Goal: Task Accomplishment & Management: Complete application form

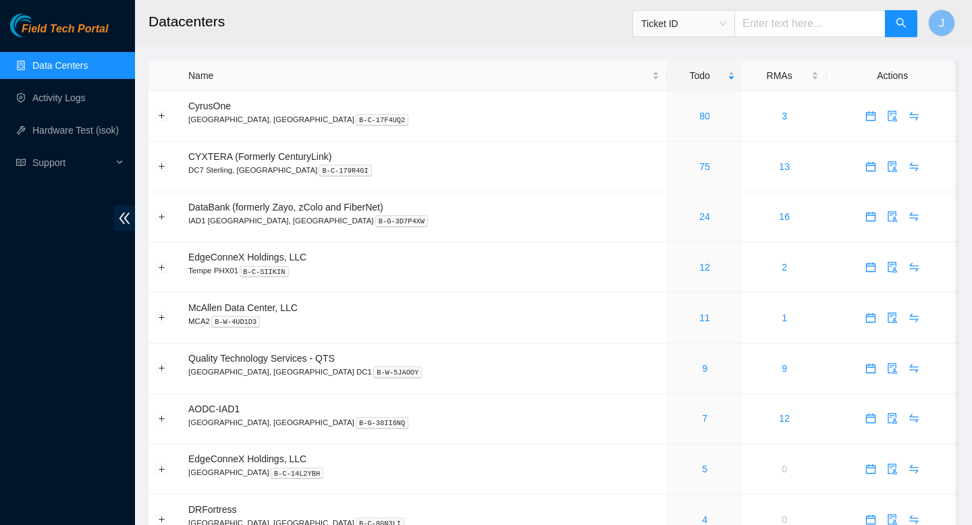
click at [65, 70] on link "Data Centers" at bounding box center [59, 65] width 55 height 11
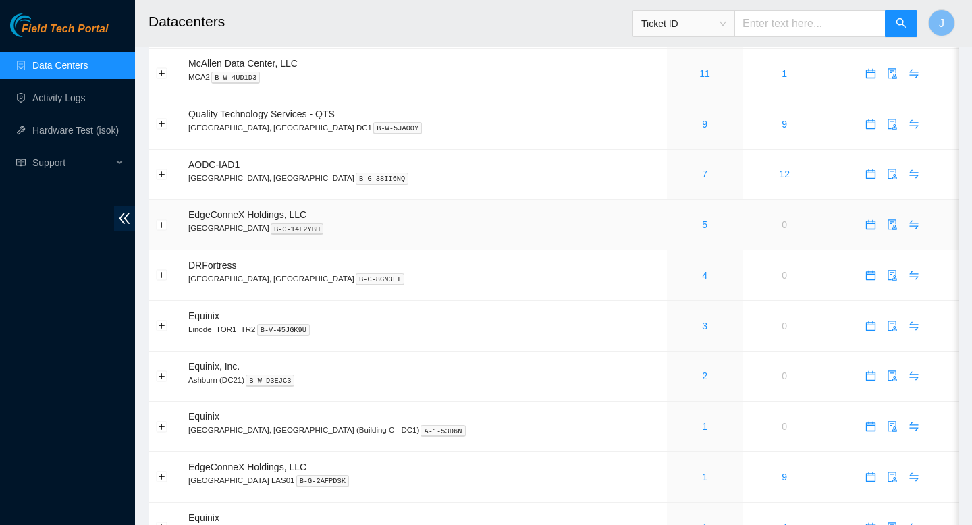
scroll to position [248, 0]
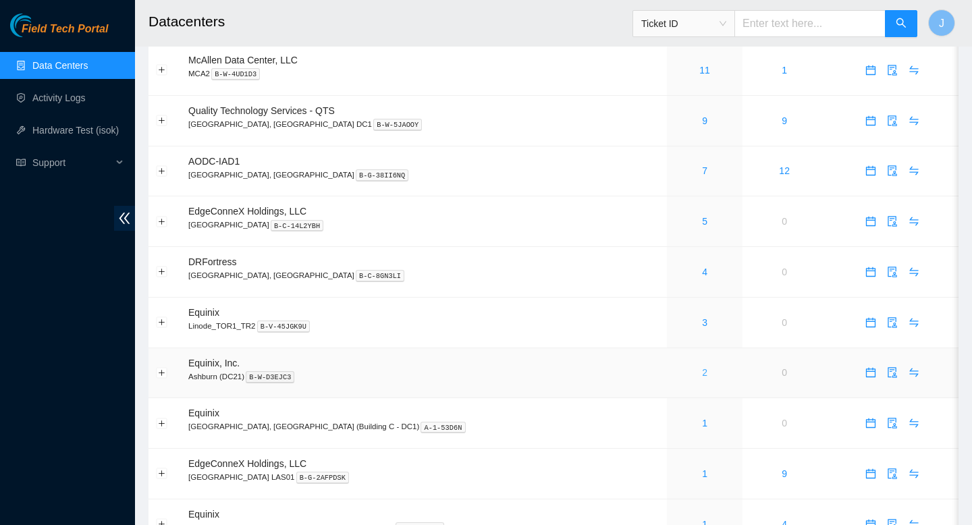
click at [702, 378] on link "2" at bounding box center [704, 372] width 5 height 11
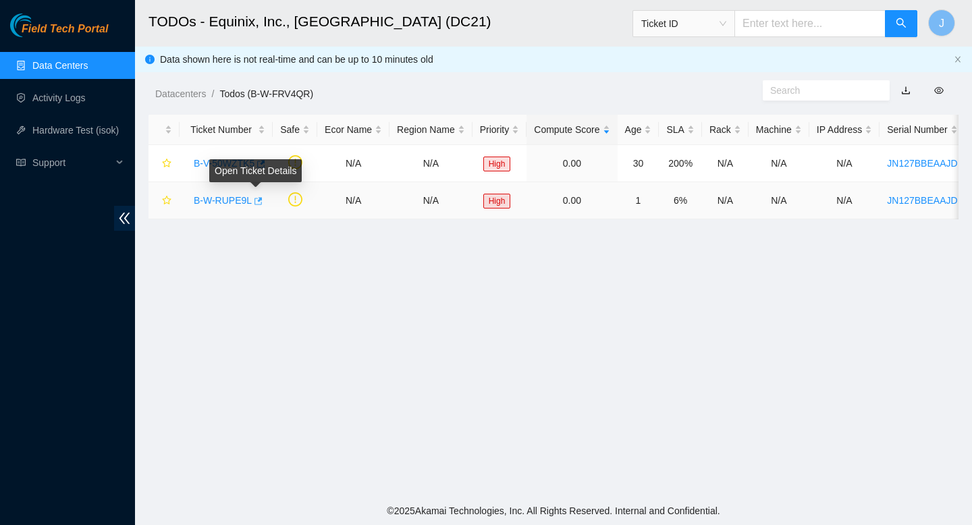
click at [259, 203] on icon "button" at bounding box center [257, 200] width 9 height 9
click at [60, 95] on link "Activity Logs" at bounding box center [58, 98] width 53 height 11
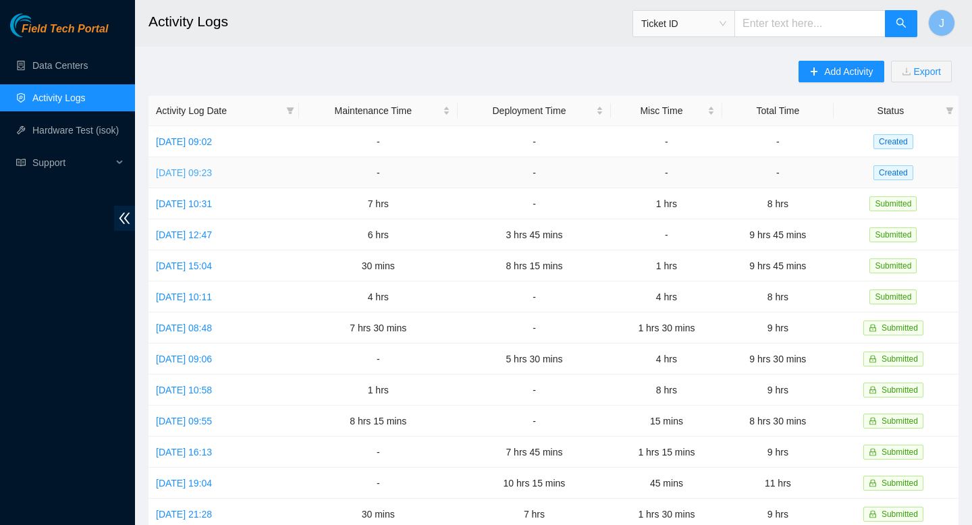
click at [212, 172] on link "Tue, 12 Aug 2025 09:23" at bounding box center [184, 172] width 56 height 11
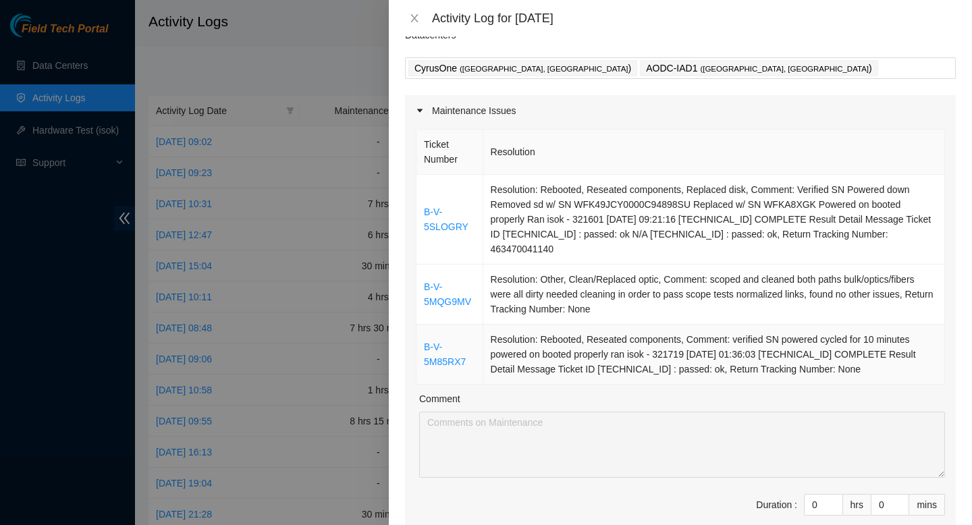
scroll to position [89, 0]
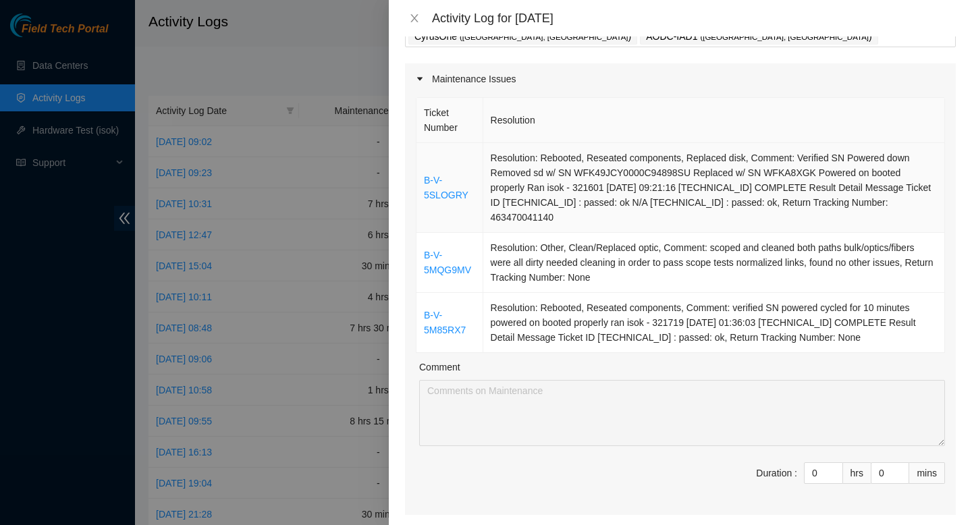
drag, startPoint x: 910, startPoint y: 345, endPoint x: 419, endPoint y: 176, distance: 519.3
click at [419, 176] on tbody "B-V-5SLOGRY Resolution: Rebooted, Reseated components, Replaced disk, Comment: …" at bounding box center [681, 248] width 529 height 210
copy tbody "B-V-5SLOGRY Resolution: Rebooted, Reseated components, Replaced disk, Comment: …"
click at [820, 474] on input "0" at bounding box center [824, 473] width 38 height 20
type input "02"
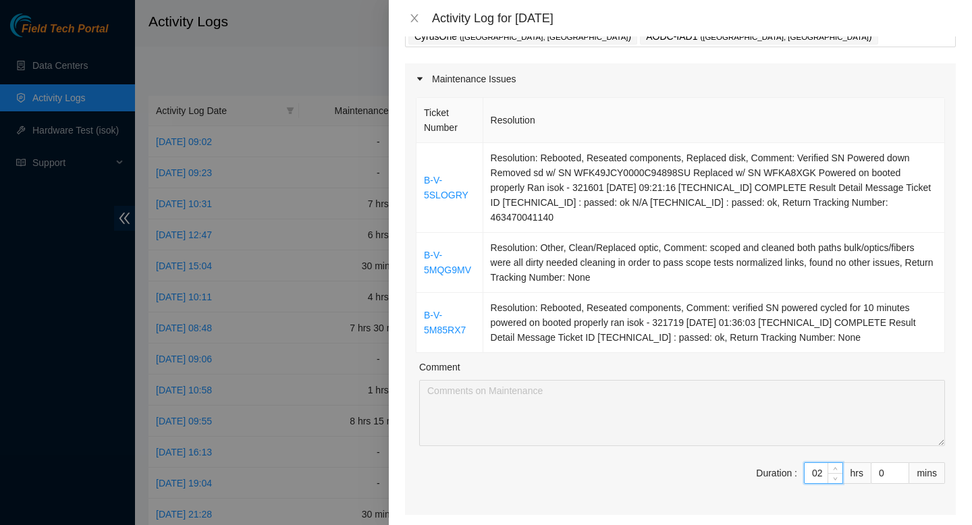
type input "2"
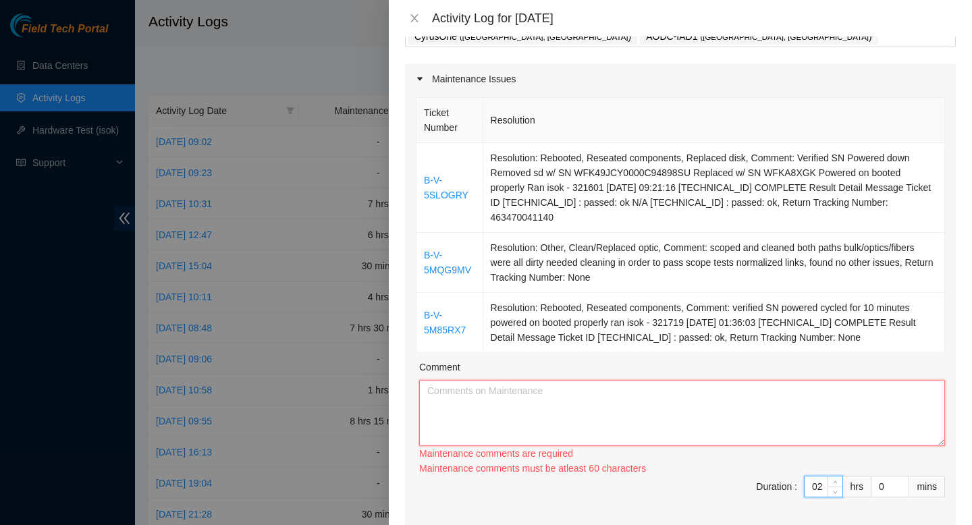
type input "2"
click at [693, 417] on textarea "Comment" at bounding box center [682, 413] width 526 height 66
paste textarea "B-V-5SLOGRY Resolution: Rebooted, Reseated components, Replaced disk, Comment: …"
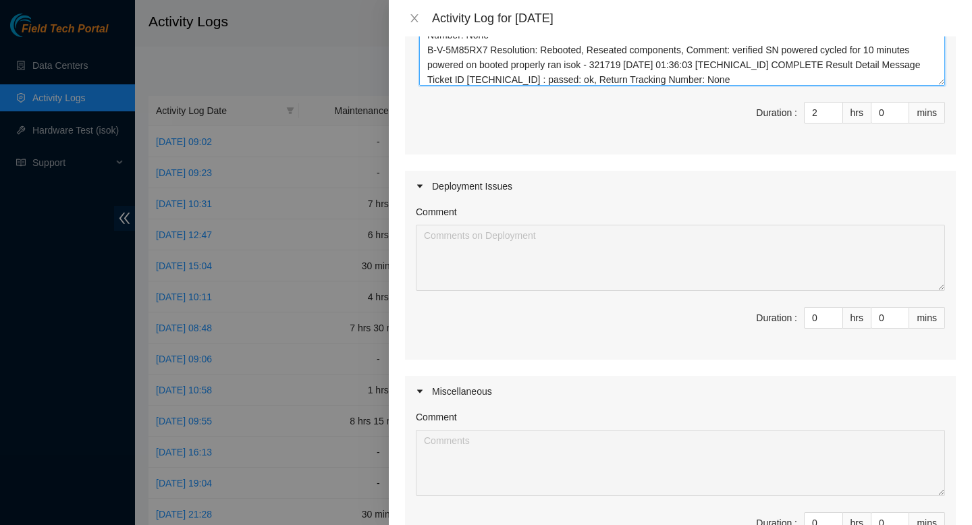
scroll to position [474, 0]
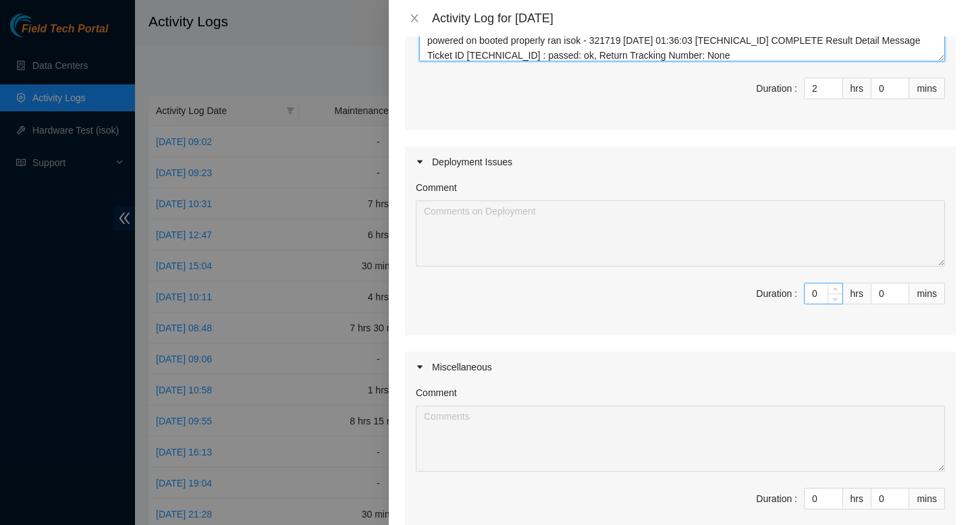
type textarea "B-V-5SLOGRY Resolution: Rebooted, Reseated components, Replaced disk, Comment: …"
click at [819, 297] on input "0" at bounding box center [824, 294] width 38 height 20
type input "07"
type input "9"
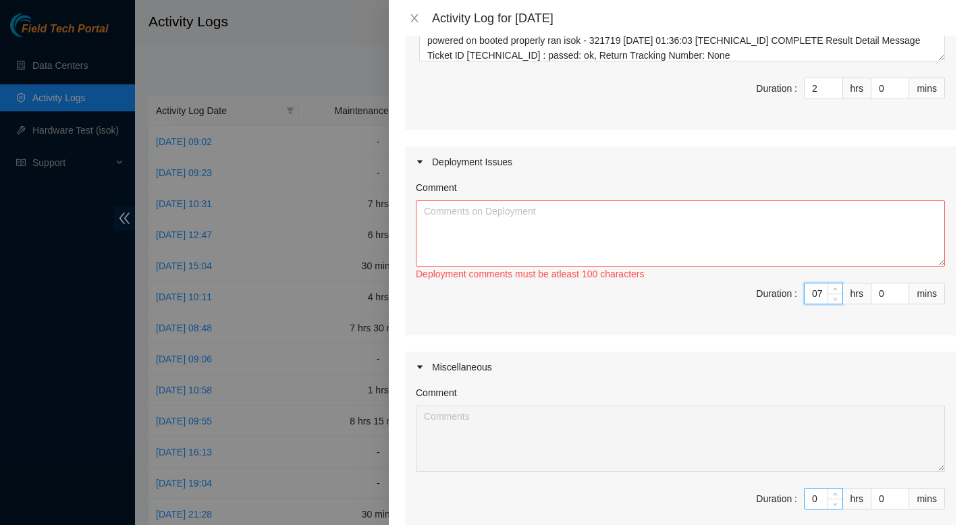
type input "7"
click at [826, 499] on input "0" at bounding box center [824, 499] width 38 height 20
type input "01"
type input "10"
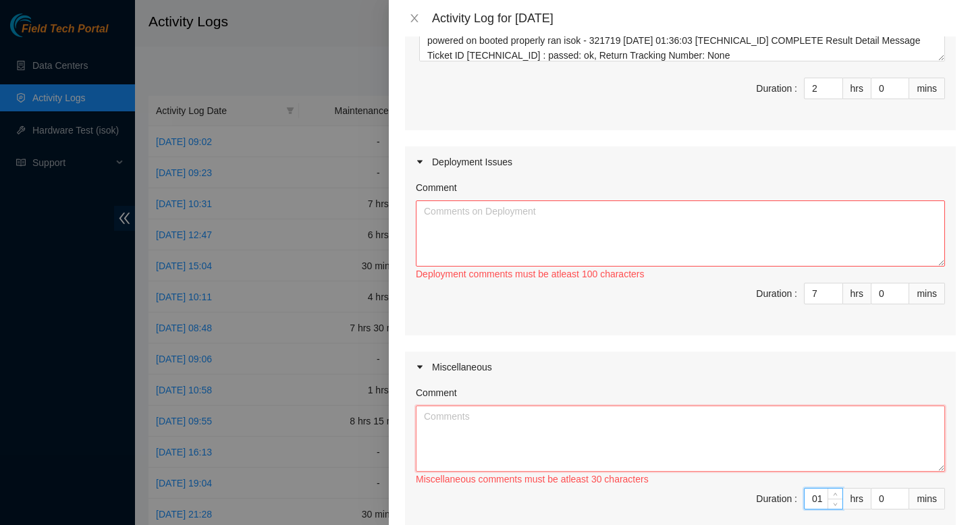
type input "1"
click at [716, 447] on textarea "Comment" at bounding box center [680, 439] width 529 height 66
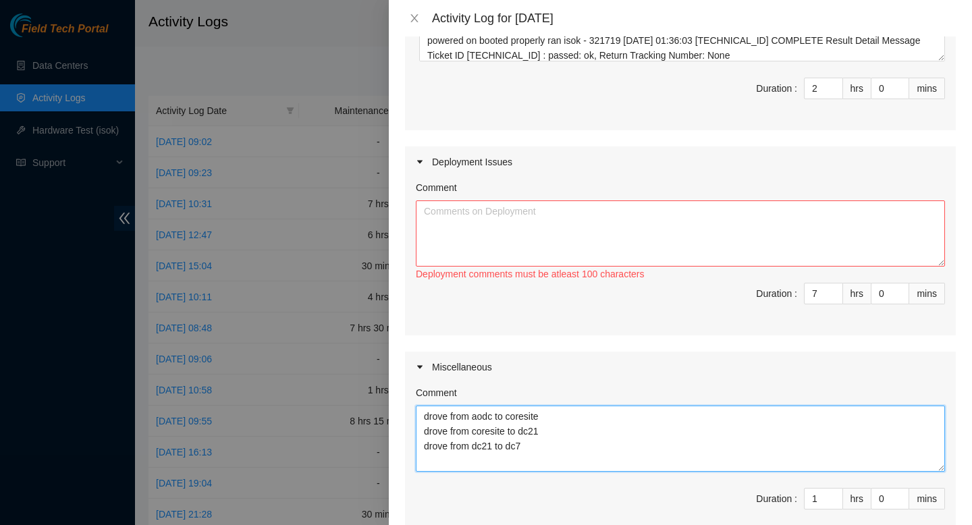
type textarea "drove from aodc to coresite drove from coresite to dc21 drove from dc21 to dc7"
click at [885, 386] on div "Comment" at bounding box center [680, 396] width 529 height 20
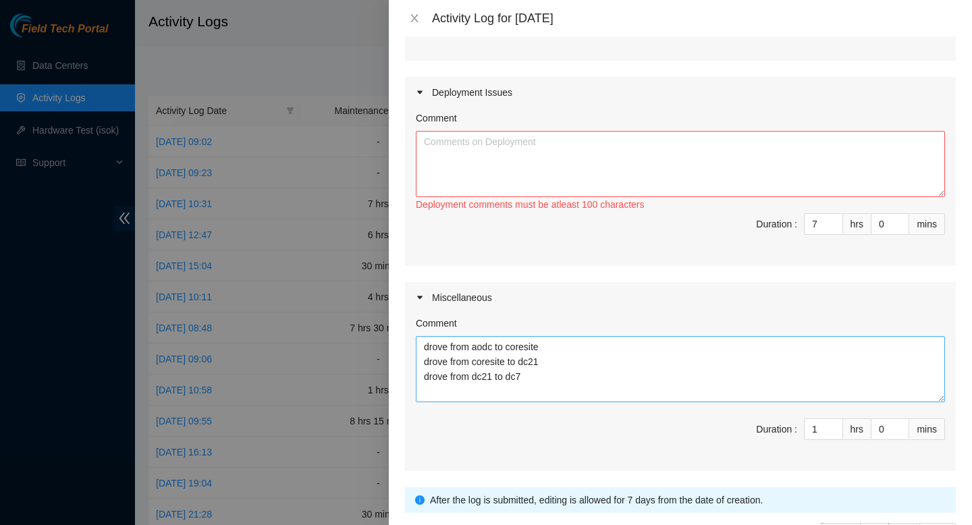
scroll to position [519, 0]
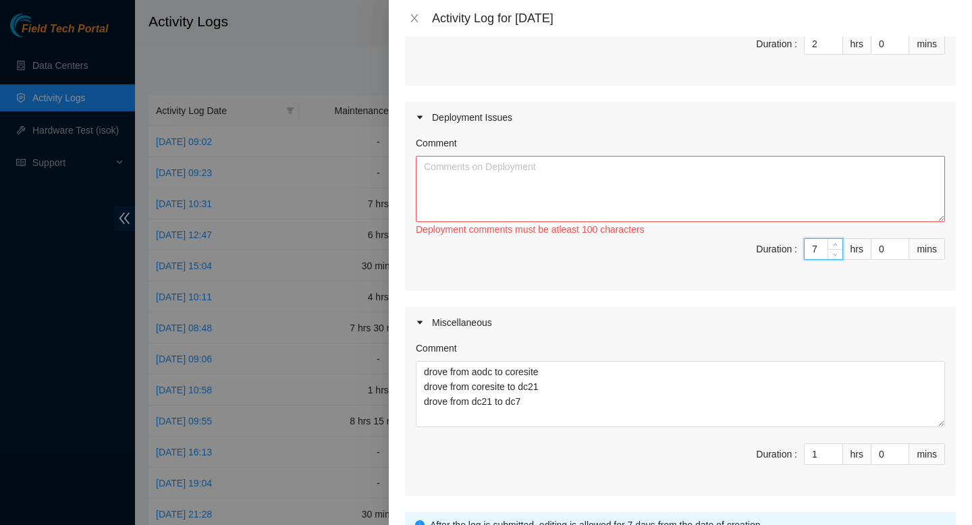
click at [818, 249] on input "7" at bounding box center [824, 249] width 38 height 20
type input "3"
type input "5"
type input "8"
type input "5"
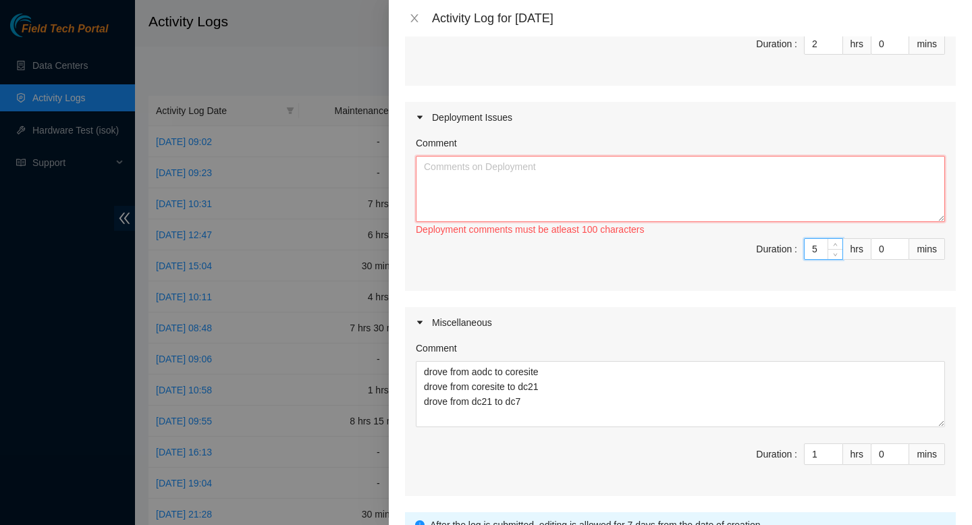
click at [719, 199] on textarea "Comment" at bounding box center [680, 189] width 529 height 66
paste textarea "Suggested text Hey Pat,Conversation opened. 5 messages. All messages read. Skip…"
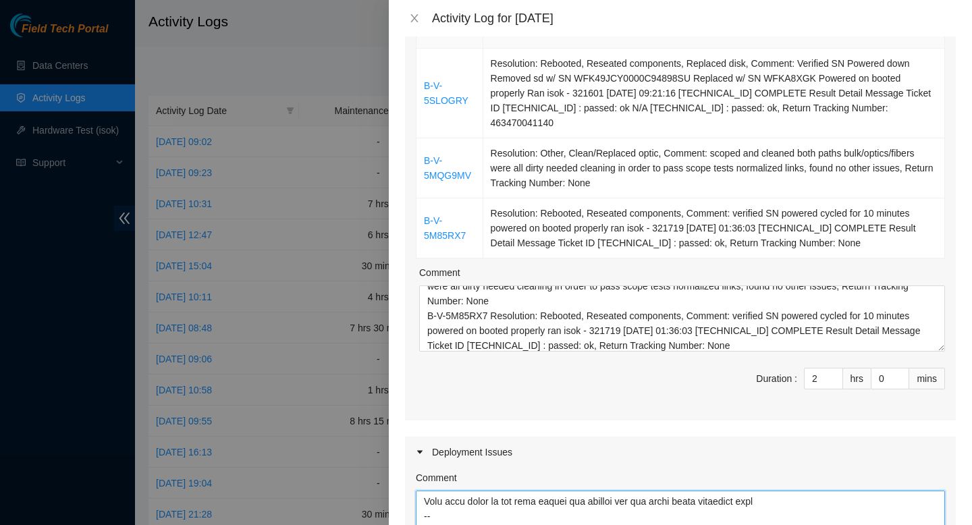
scroll to position [0, 0]
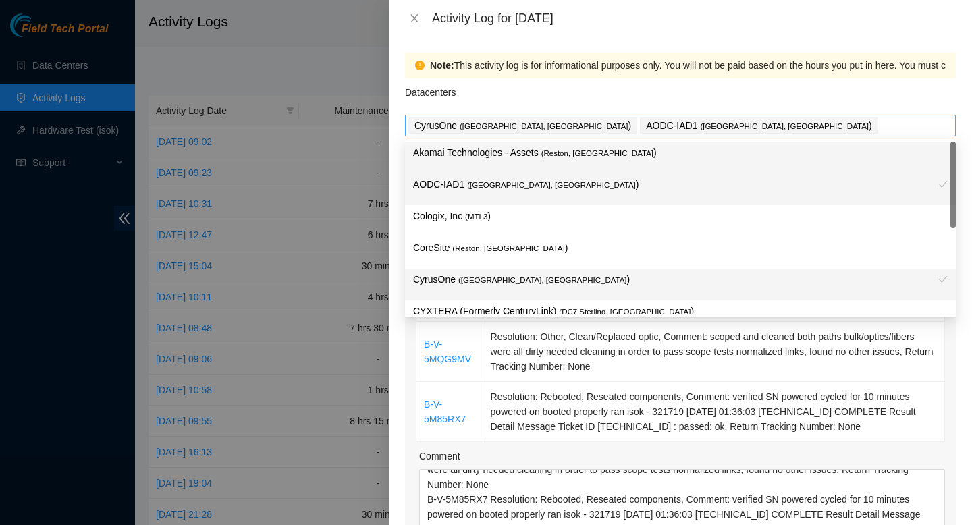
click at [685, 125] on div "CyrusOne ( Sterling, VA ) AODC-IAD1 ( Manassas, VA )" at bounding box center [681, 125] width 544 height 19
type textarea "Suggested text Hey Pat,Conversation opened. 5 messages. All messages read. Skip…"
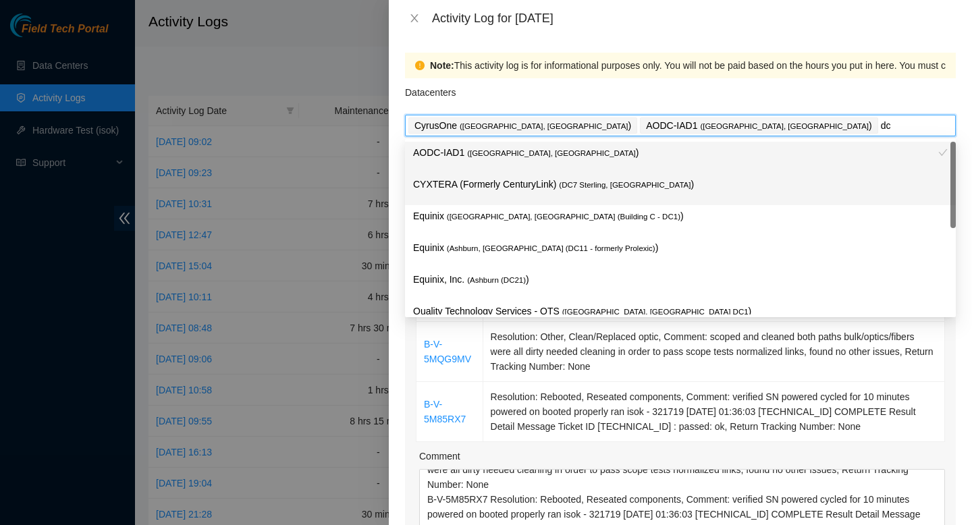
type input "dc7"
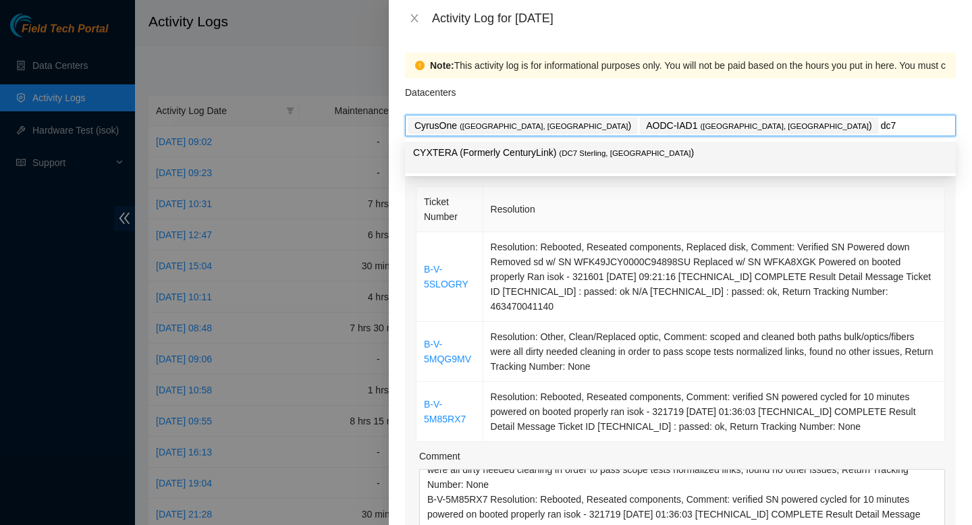
click at [611, 161] on div "CYXTERA (Formerly CenturyLink) ( DC7 Sterling, VA )" at bounding box center [680, 157] width 535 height 25
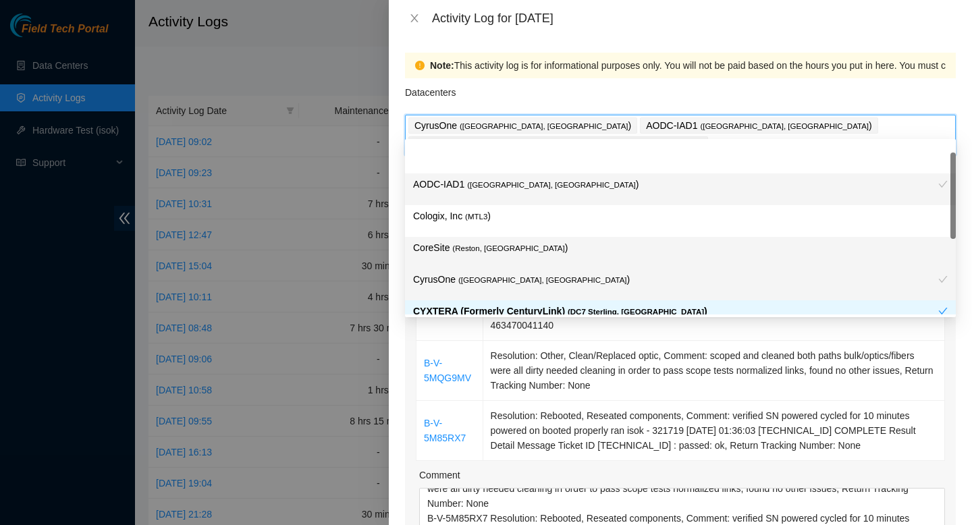
scroll to position [462, 0]
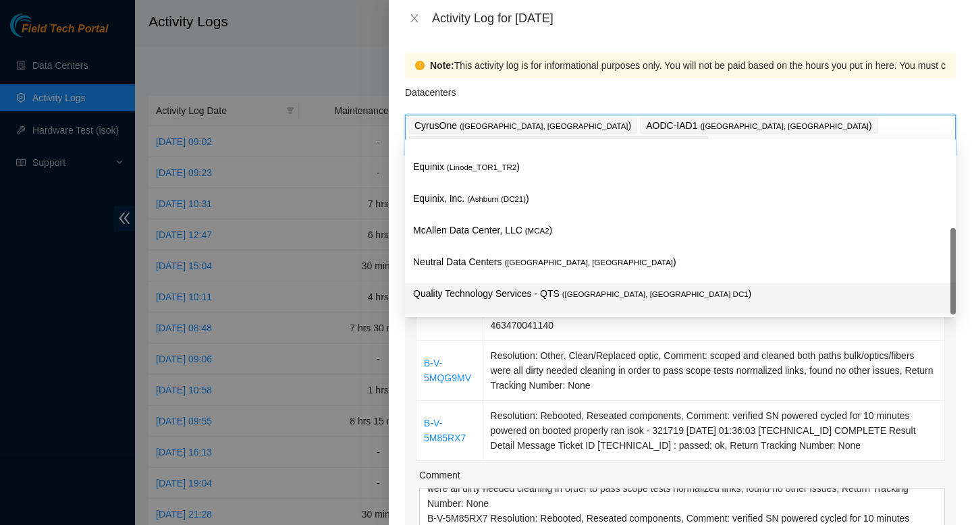
click at [667, 468] on div "Comment" at bounding box center [682, 478] width 526 height 20
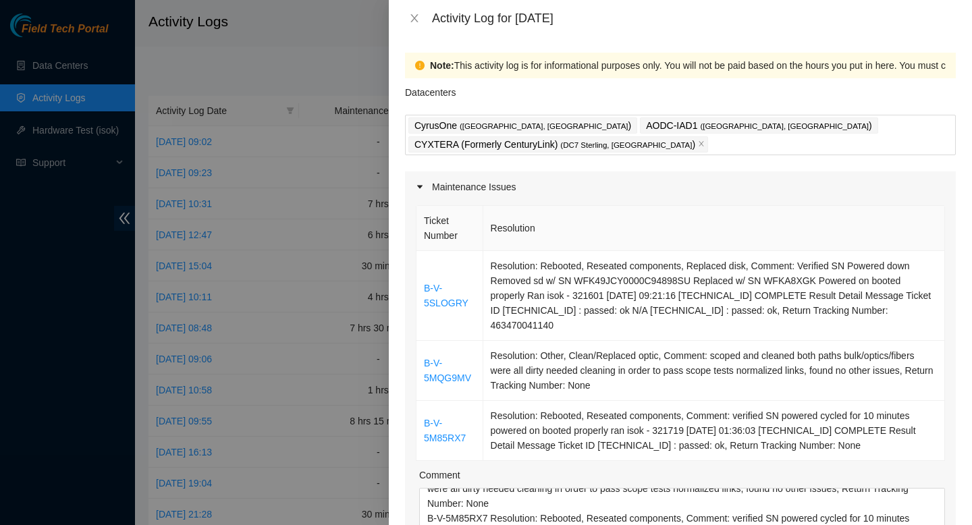
scroll to position [637, 0]
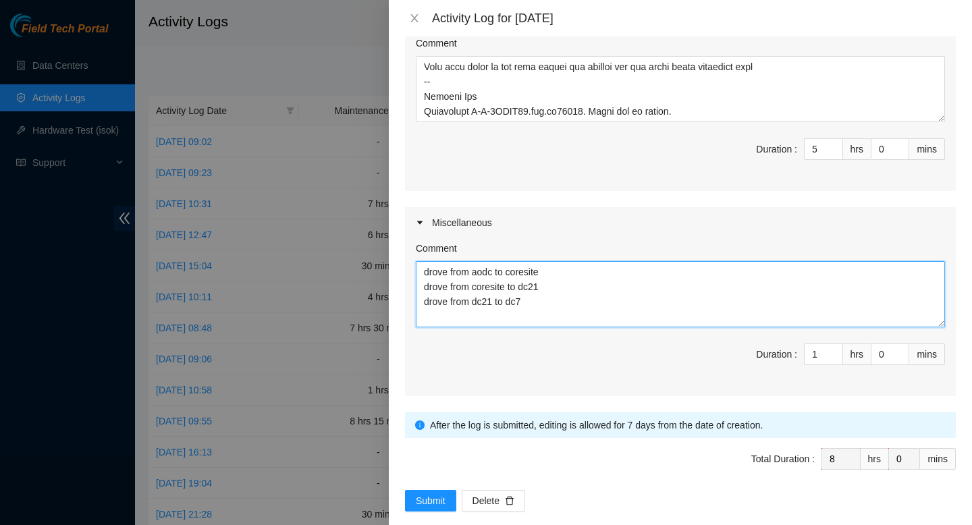
click at [549, 270] on textarea "drove from aodc to coresite drove from coresite to dc21 drove from dc21 to dc7" at bounding box center [680, 294] width 529 height 66
type textarea "drove from aodc to coresite drove from coresite to dc21 drove from dc21 to cyru…"
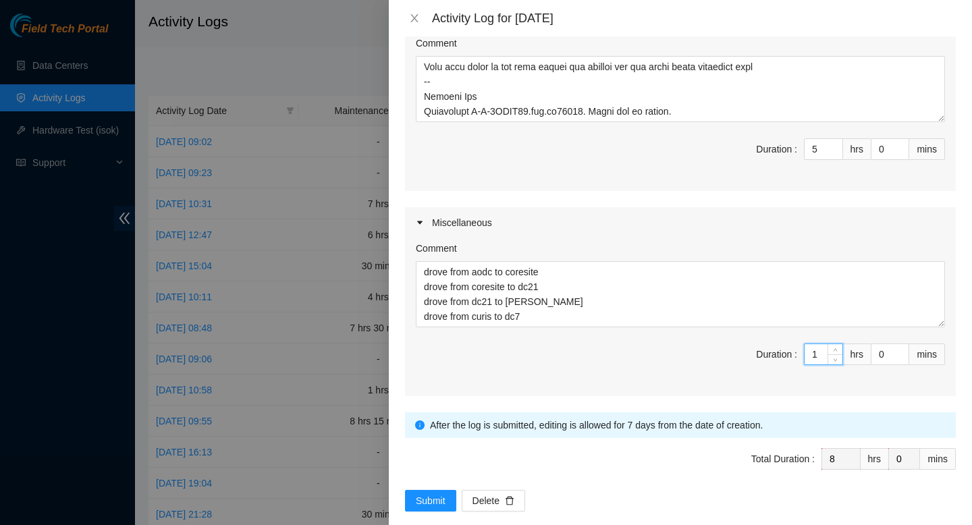
click at [818, 344] on input "1" at bounding box center [824, 354] width 38 height 20
type input "7"
type input "2"
type input "9"
type input "2"
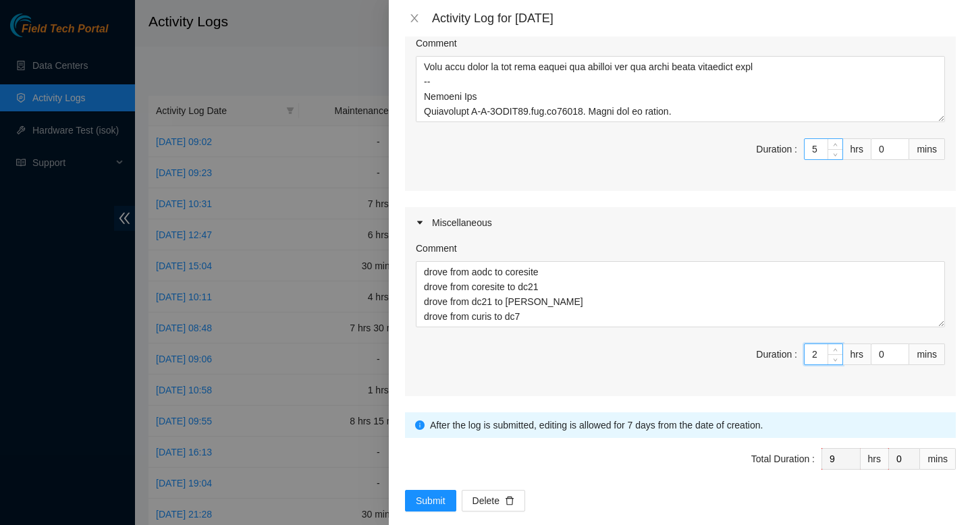
click at [822, 139] on input "5" at bounding box center [824, 149] width 38 height 20
type input "4"
type input "8"
type input "4"
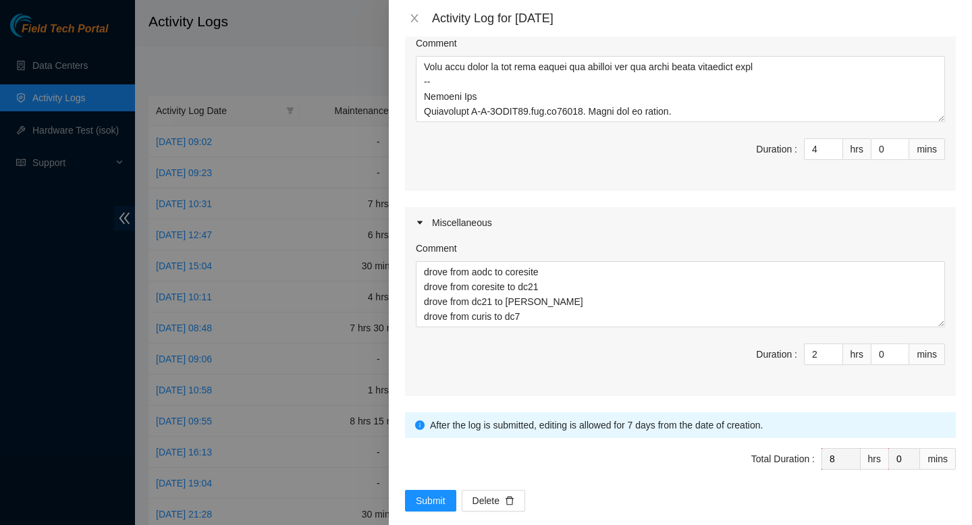
click at [435, 494] on span "Submit" at bounding box center [431, 501] width 30 height 15
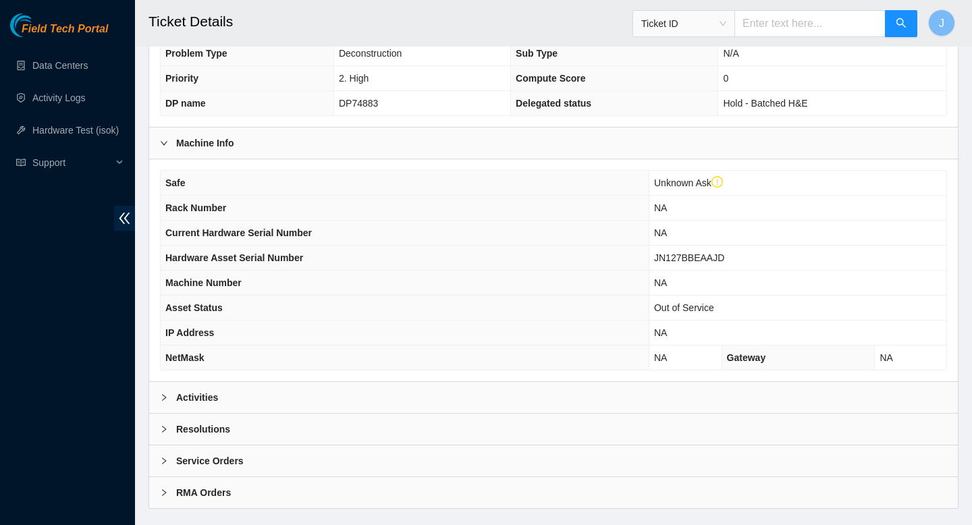
scroll to position [318, 0]
click at [302, 411] on div "Activities" at bounding box center [553, 396] width 809 height 31
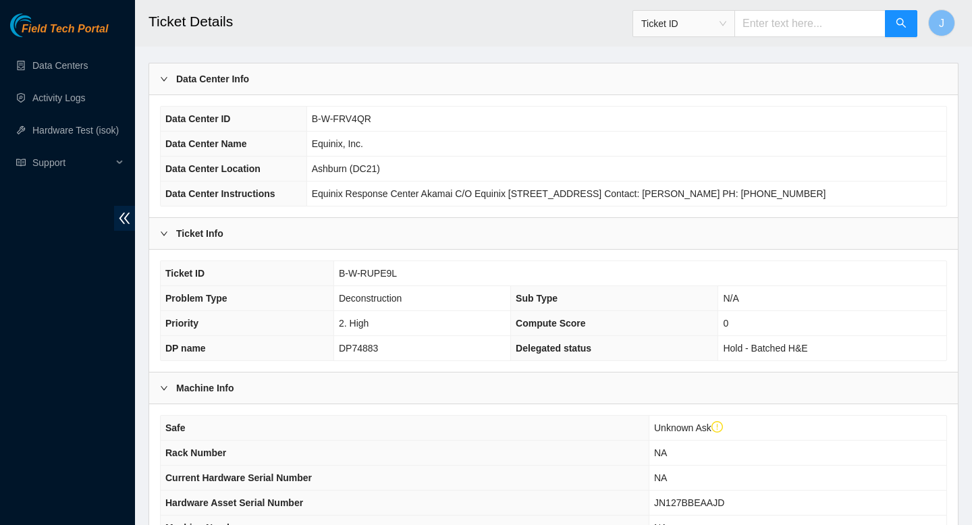
scroll to position [0, 0]
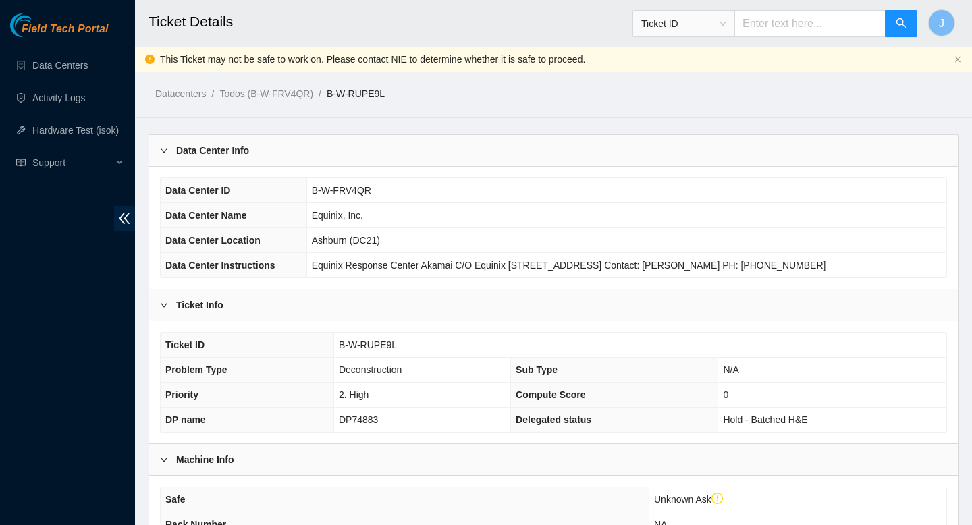
click at [375, 350] on span "B-W-RUPE9L" at bounding box center [368, 345] width 58 height 11
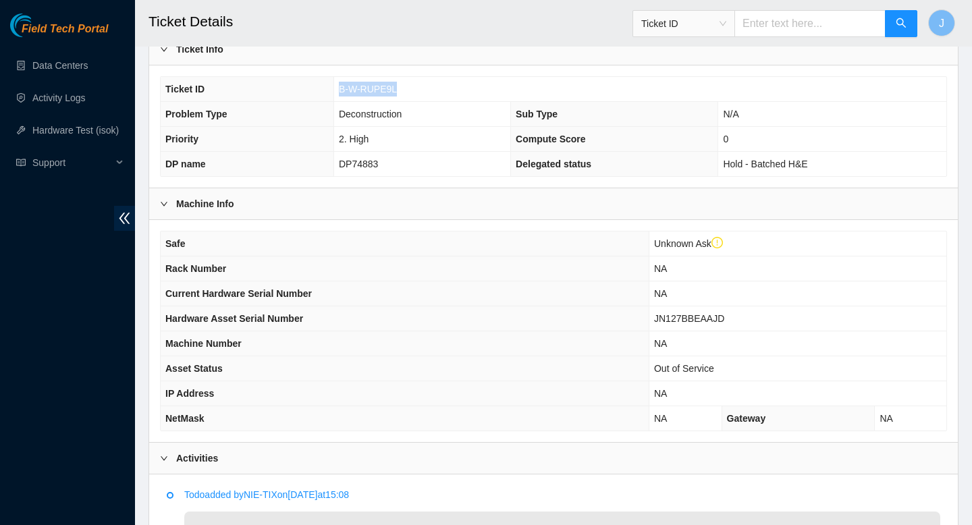
scroll to position [289, 0]
